Goal: Information Seeking & Learning: Learn about a topic

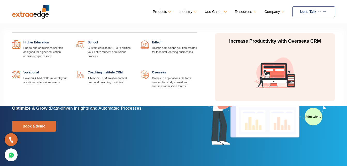
click at [188, 12] on link "Industry" at bounding box center [187, 11] width 16 height 7
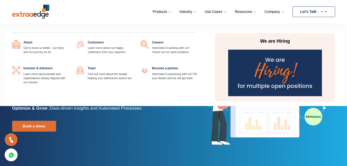
click at [274, 11] on link "Company" at bounding box center [273, 11] width 19 height 7
click at [68, 40] on link at bounding box center [68, 40] width 0 height 0
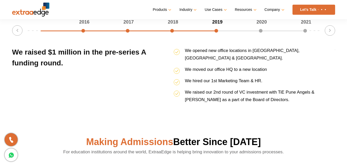
scroll to position [697, 0]
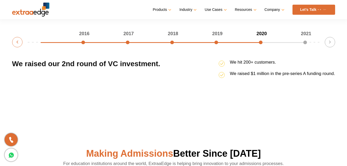
click at [17, 43] on button "Previous" at bounding box center [17, 42] width 10 height 10
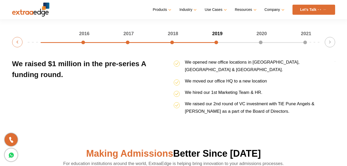
click at [17, 43] on button "Previous" at bounding box center [17, 42] width 10 height 10
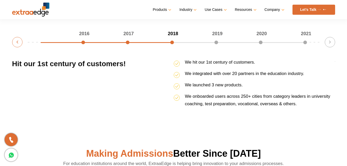
click at [17, 43] on button "Previous" at bounding box center [17, 42] width 10 height 10
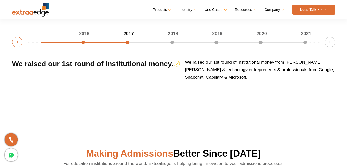
click at [17, 43] on button "Previous" at bounding box center [17, 42] width 10 height 10
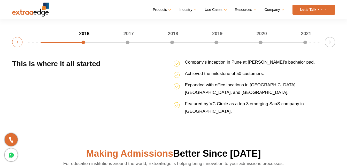
click at [17, 43] on button "Previous" at bounding box center [17, 42] width 10 height 10
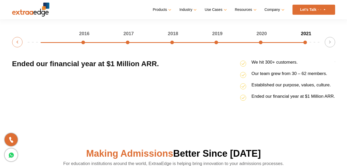
click at [17, 43] on button "Previous" at bounding box center [17, 42] width 10 height 10
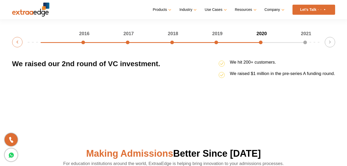
click at [17, 43] on button "Previous" at bounding box center [17, 42] width 10 height 10
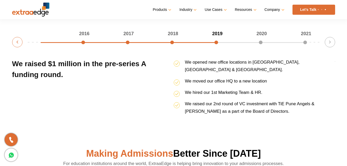
click at [17, 43] on button "Previous" at bounding box center [17, 42] width 10 height 10
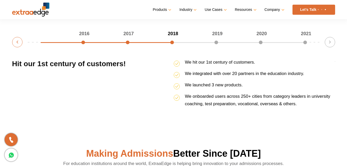
click at [17, 43] on button "Previous" at bounding box center [17, 42] width 10 height 10
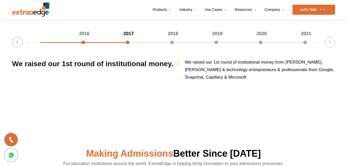
click at [17, 43] on button "Previous" at bounding box center [17, 42] width 10 height 10
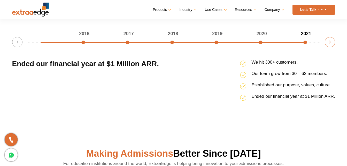
click at [330, 43] on button "Next" at bounding box center [329, 42] width 10 height 10
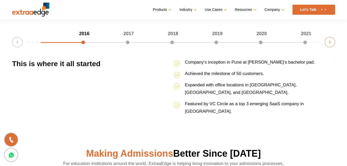
click at [330, 43] on button "Next" at bounding box center [329, 42] width 10 height 10
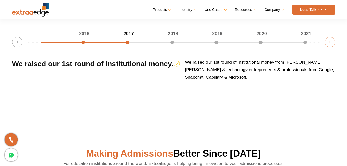
click at [330, 43] on button "Next" at bounding box center [329, 42] width 10 height 10
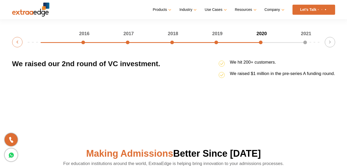
click at [15, 41] on button "Previous" at bounding box center [17, 42] width 10 height 10
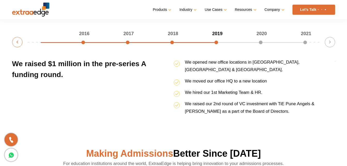
click at [15, 41] on button "Previous" at bounding box center [17, 42] width 10 height 10
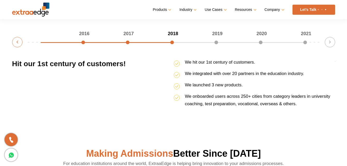
click at [15, 41] on button "Previous" at bounding box center [17, 42] width 10 height 10
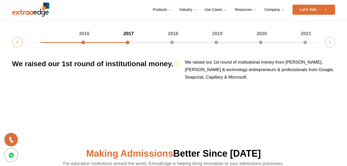
click at [15, 41] on button "Previous" at bounding box center [17, 42] width 10 height 10
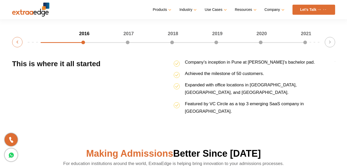
click at [15, 41] on button "Previous" at bounding box center [17, 42] width 10 height 10
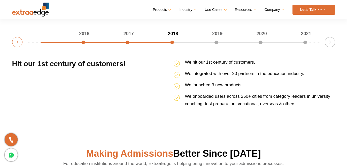
click at [18, 40] on button "Previous" at bounding box center [17, 42] width 10 height 10
